Goal: Task Accomplishment & Management: Manage account settings

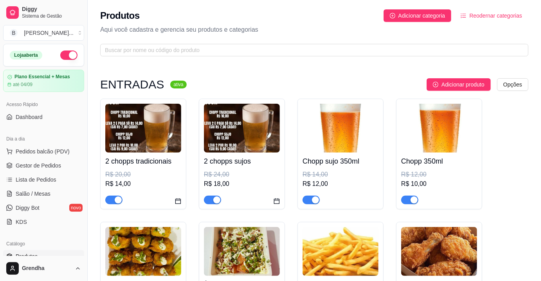
scroll to position [142, 0]
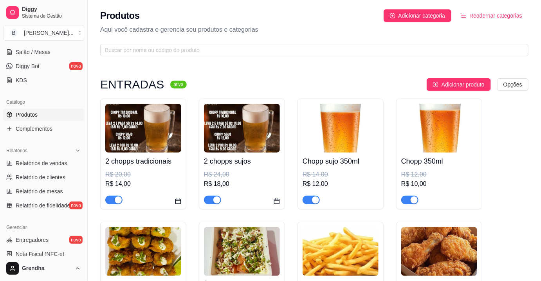
drag, startPoint x: 85, startPoint y: 137, endPoint x: 83, endPoint y: 143, distance: 6.6
click at [83, 143] on div "Diggy Sistema de Gestão B Bonsai Sushi ... Loja aberta Plano Essencial + Mesas …" at bounding box center [43, 140] width 87 height 281
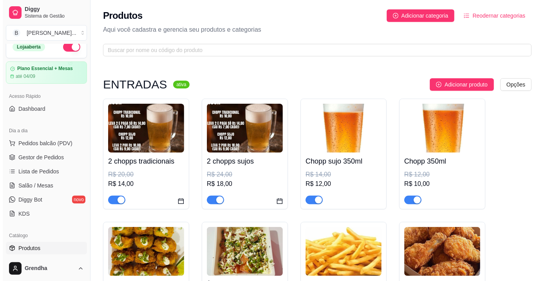
scroll to position [0, 0]
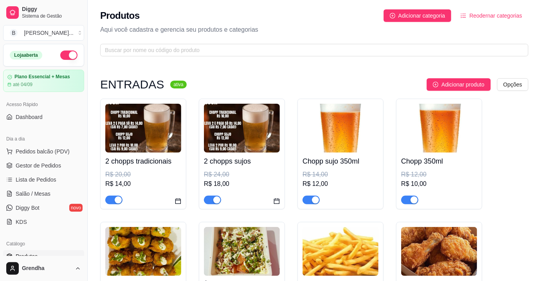
click at [43, 195] on span "Salão / Mesas" at bounding box center [33, 194] width 35 height 8
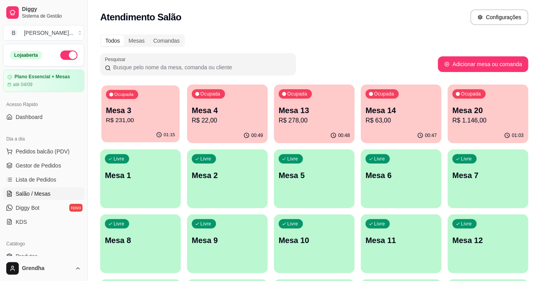
click at [144, 130] on div "01:15" at bounding box center [140, 135] width 78 height 15
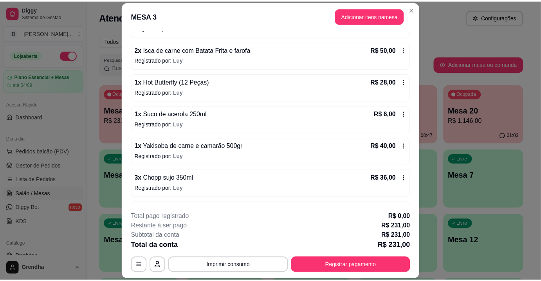
scroll to position [150, 0]
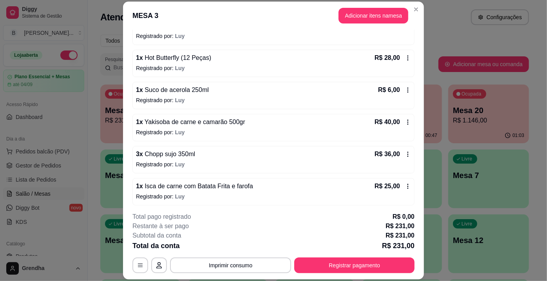
click at [184, 184] on span "Isca de carne com Batata Frita e farofa" at bounding box center [198, 186] width 110 height 7
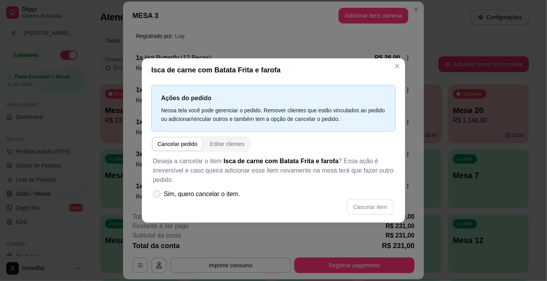
click at [157, 199] on label "Sim, quero cancelar o item." at bounding box center [197, 194] width 94 height 16
click at [157, 199] on input "Sim, quero cancelar o item." at bounding box center [154, 198] width 5 height 5
checkbox input "true"
click at [367, 206] on button "Cancelar item" at bounding box center [370, 207] width 47 height 15
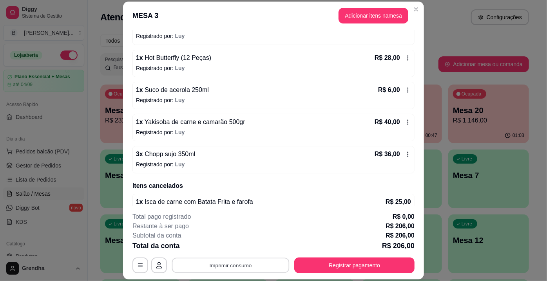
click at [235, 264] on button "Imprimir consumo" at bounding box center [230, 265] width 117 height 15
click at [225, 249] on button "IMPRESSORA" at bounding box center [230, 248] width 57 height 13
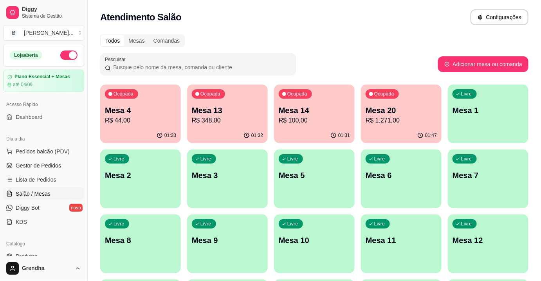
drag, startPoint x: 392, startPoint y: 119, endPoint x: 385, endPoint y: 110, distance: 12.1
click at [385, 110] on p "Mesa 20" at bounding box center [401, 110] width 69 height 11
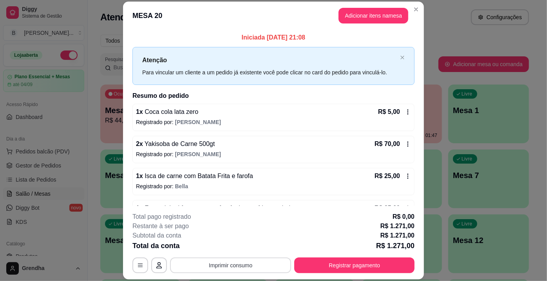
click at [242, 265] on button "Imprimir consumo" at bounding box center [230, 266] width 121 height 16
click at [217, 248] on button "IMPRESSORA" at bounding box center [230, 248] width 57 height 13
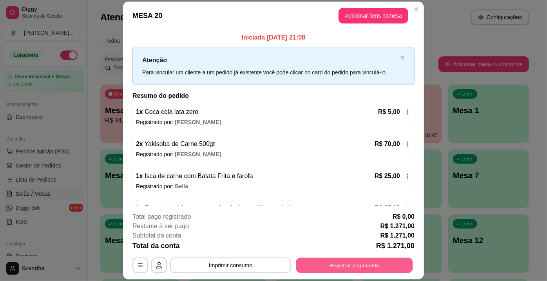
click at [341, 264] on button "Registrar pagamento" at bounding box center [354, 265] width 117 height 15
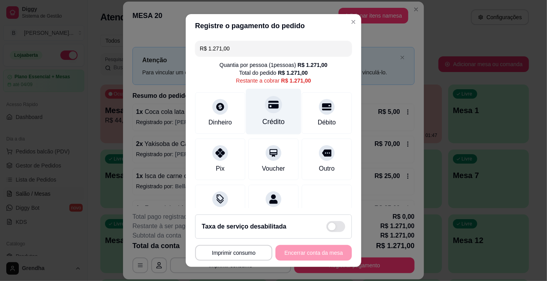
click at [267, 114] on div "Crédito" at bounding box center [273, 112] width 55 height 46
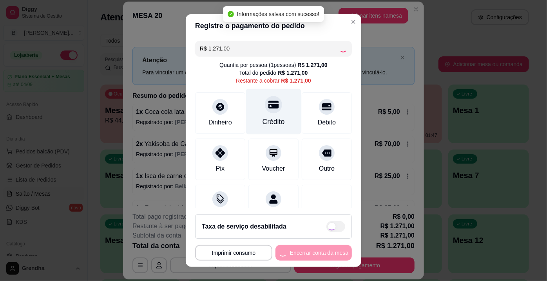
type input "R$ 0,00"
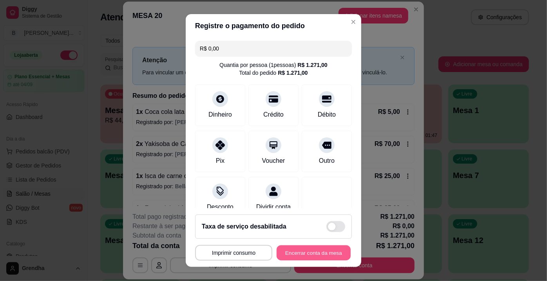
click at [299, 251] on button "Encerrar conta da mesa" at bounding box center [313, 253] width 74 height 15
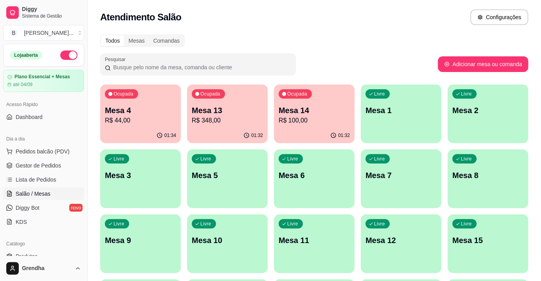
click at [324, 51] on div "Todos Mesas Comandas Pesquisar Adicionar mesa ou comanda Ocupada Mesa 4 R$ 44,0…" at bounding box center [314, 254] width 453 height 448
click at [290, 108] on p "Mesa 14" at bounding box center [314, 110] width 69 height 11
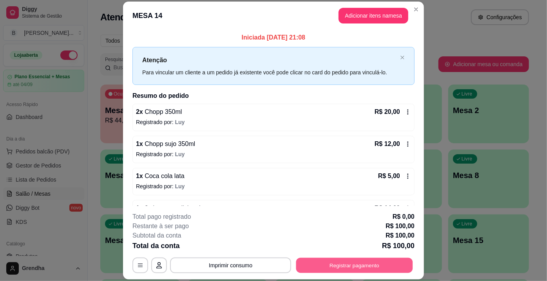
click at [322, 264] on button "Registrar pagamento" at bounding box center [354, 265] width 117 height 15
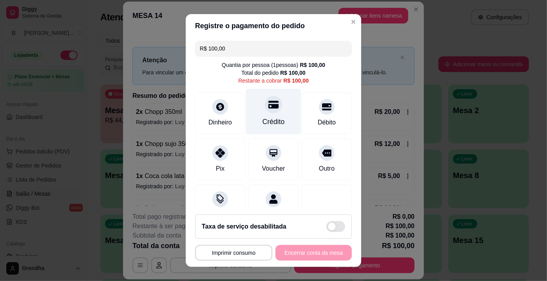
click at [264, 115] on div "Crédito" at bounding box center [273, 112] width 55 height 46
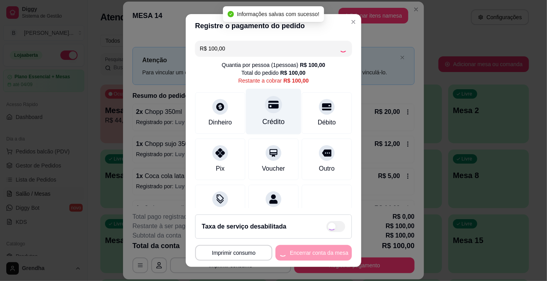
type input "R$ 0,00"
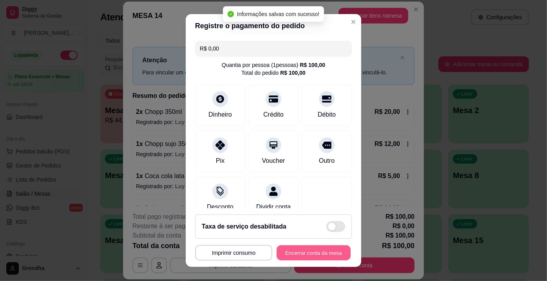
click at [298, 253] on button "Encerrar conta da mesa" at bounding box center [313, 253] width 74 height 15
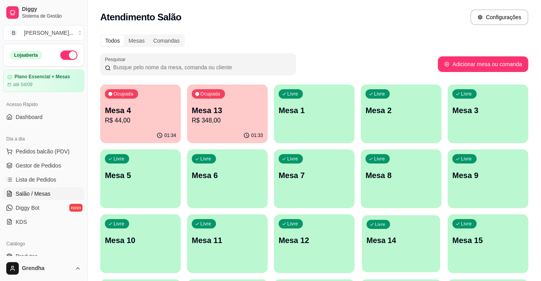
click at [370, 244] on p "Mesa 14" at bounding box center [401, 240] width 69 height 11
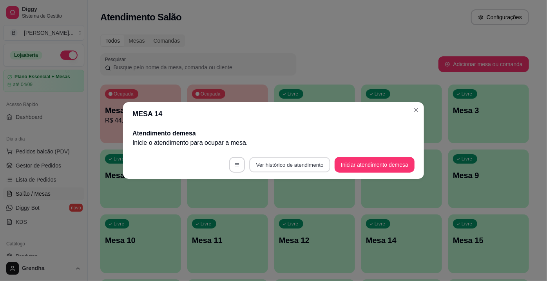
click at [285, 172] on button "Ver histórico de atendimento" at bounding box center [289, 164] width 81 height 15
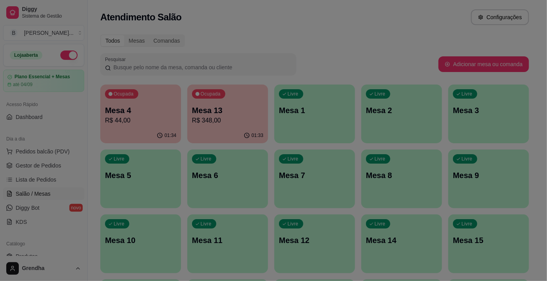
select select "7"
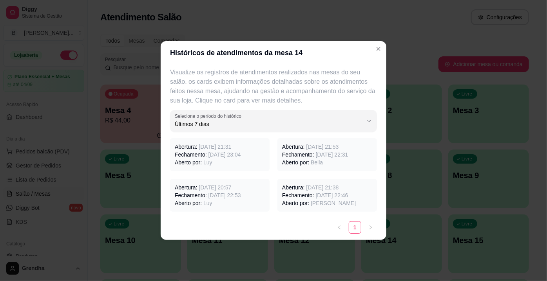
click at [292, 160] on p "Aberto por: Bella" at bounding box center [327, 163] width 90 height 8
click at [209, 157] on div "Abertura: 22/08/2025 às 21:31 Fechamento: 22/08/2025 às 23:04 Aberto por: Luy" at bounding box center [219, 154] width 99 height 33
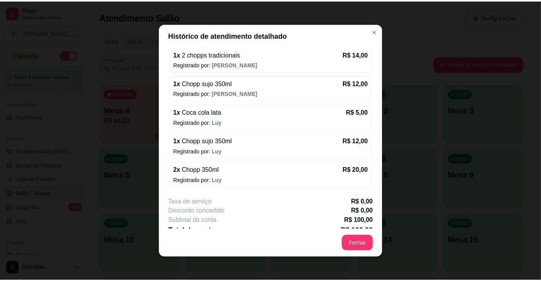
scroll to position [166, 0]
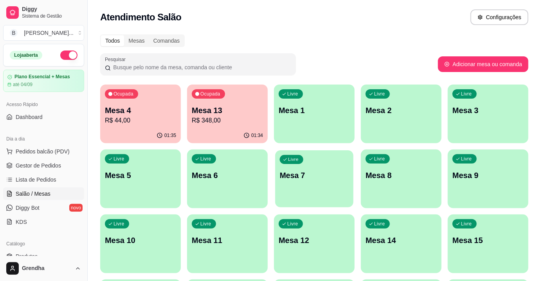
click at [310, 175] on p "Mesa 7" at bounding box center [314, 175] width 69 height 11
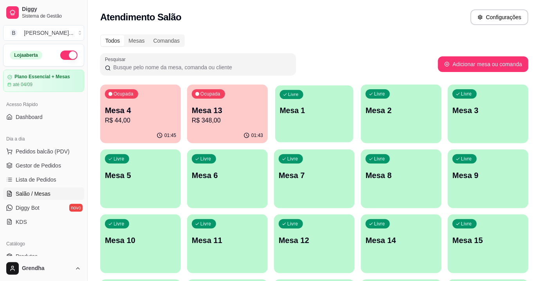
click at [292, 101] on div "Livre Mesa 1" at bounding box center [314, 109] width 78 height 48
click at [60, 52] on button "button" at bounding box center [68, 55] width 17 height 9
